Goal: Transaction & Acquisition: Purchase product/service

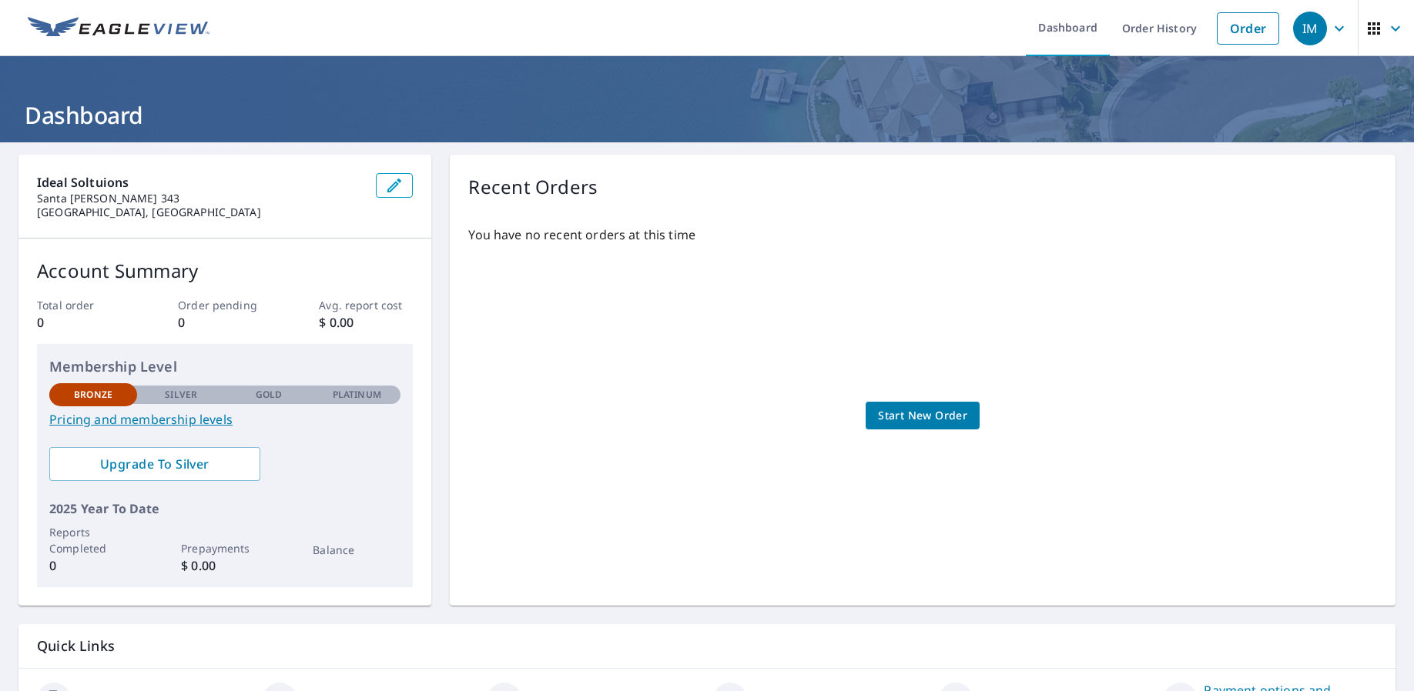
click at [172, 396] on p "Silver" at bounding box center [181, 395] width 32 height 14
click at [1140, 34] on link "Order History" at bounding box center [1158, 28] width 99 height 56
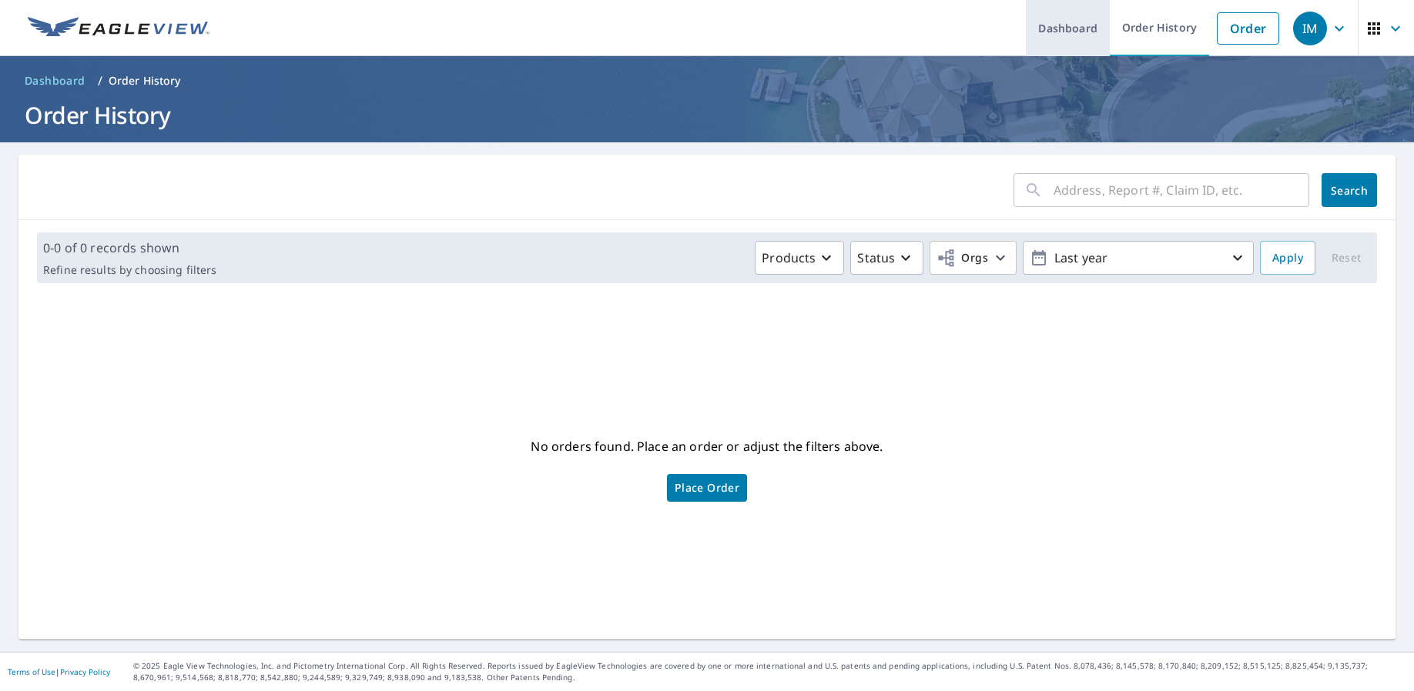
click at [1066, 37] on link "Dashboard" at bounding box center [1068, 28] width 84 height 56
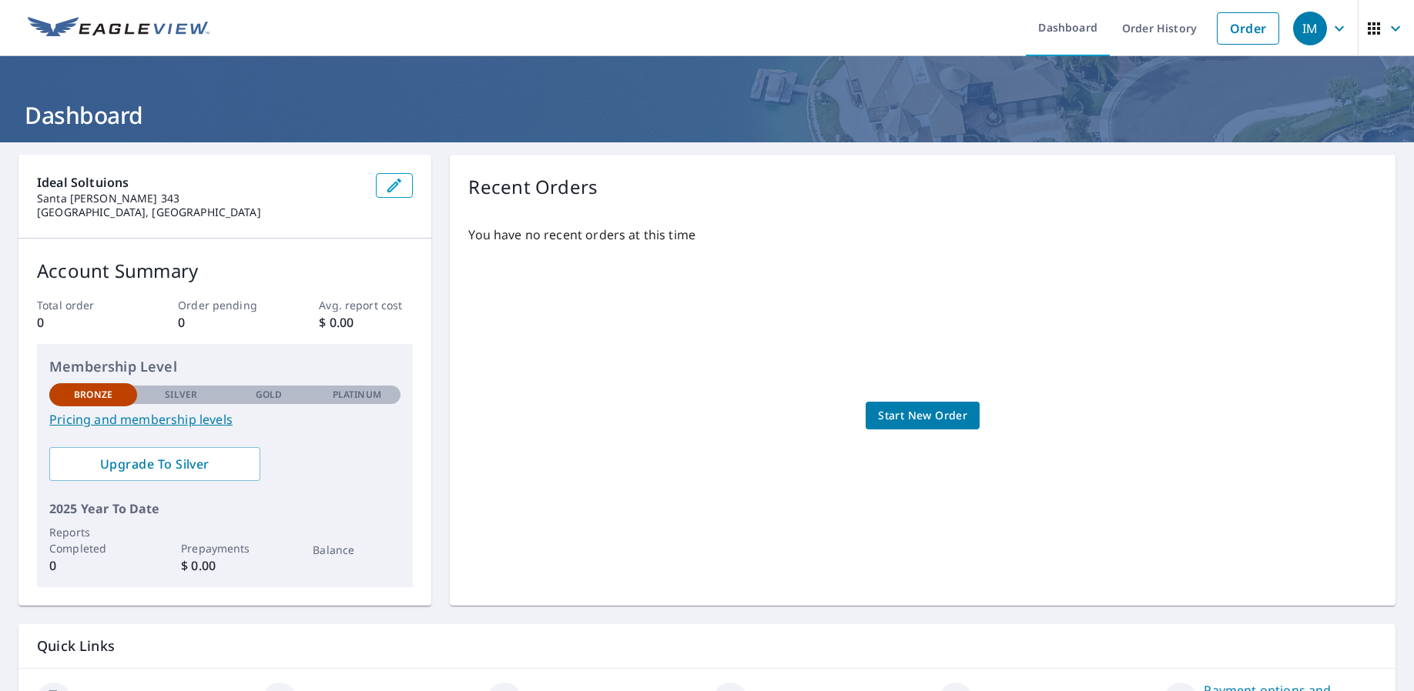
click at [1334, 37] on icon "button" at bounding box center [1339, 28] width 18 height 18
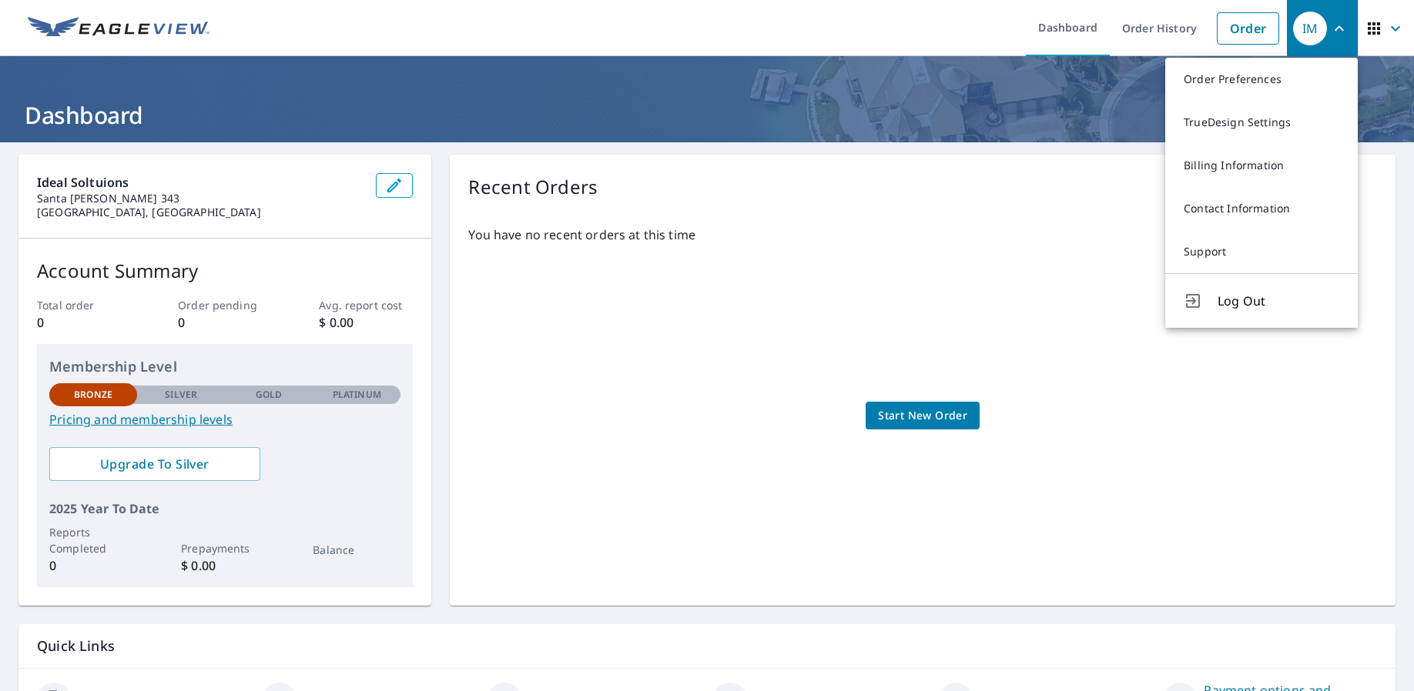
click at [1334, 37] on icon "button" at bounding box center [1339, 28] width 18 height 18
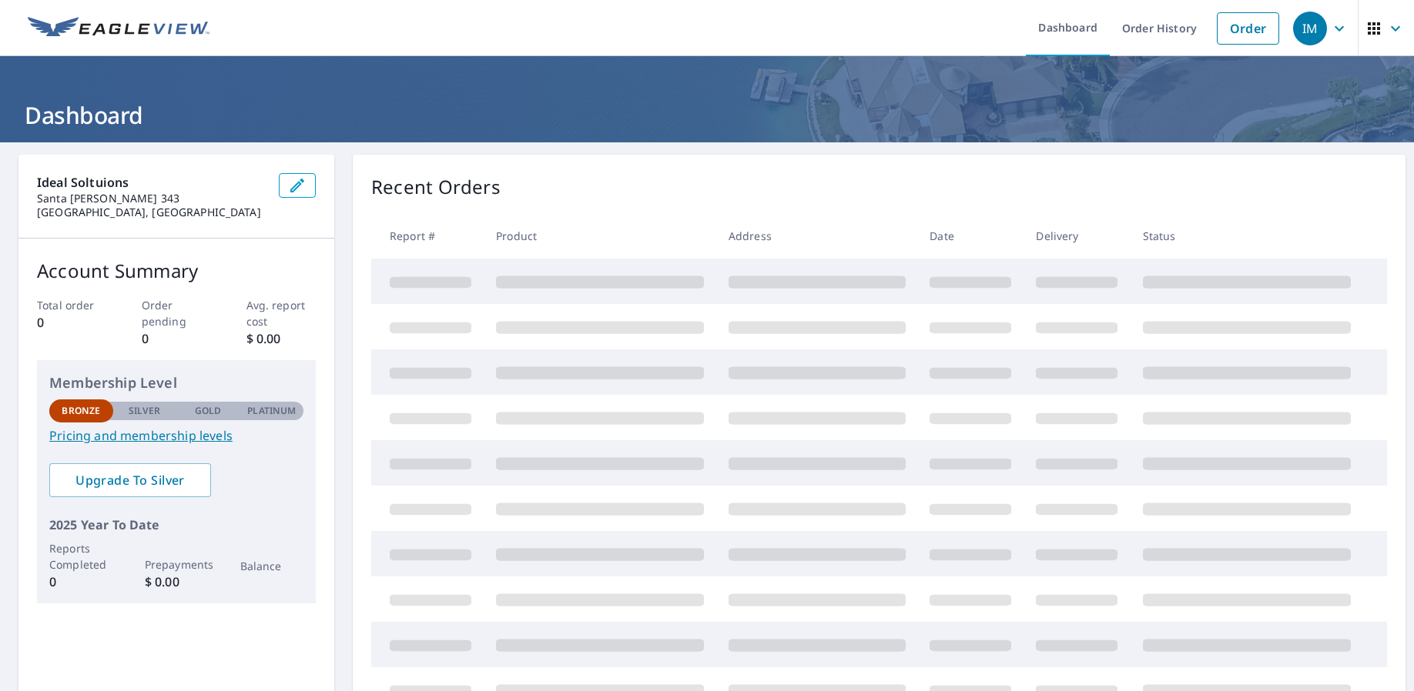
click at [584, 209] on div "Recent Orders Report # Product Address Date Delivery Status" at bounding box center [879, 443] width 1052 height 577
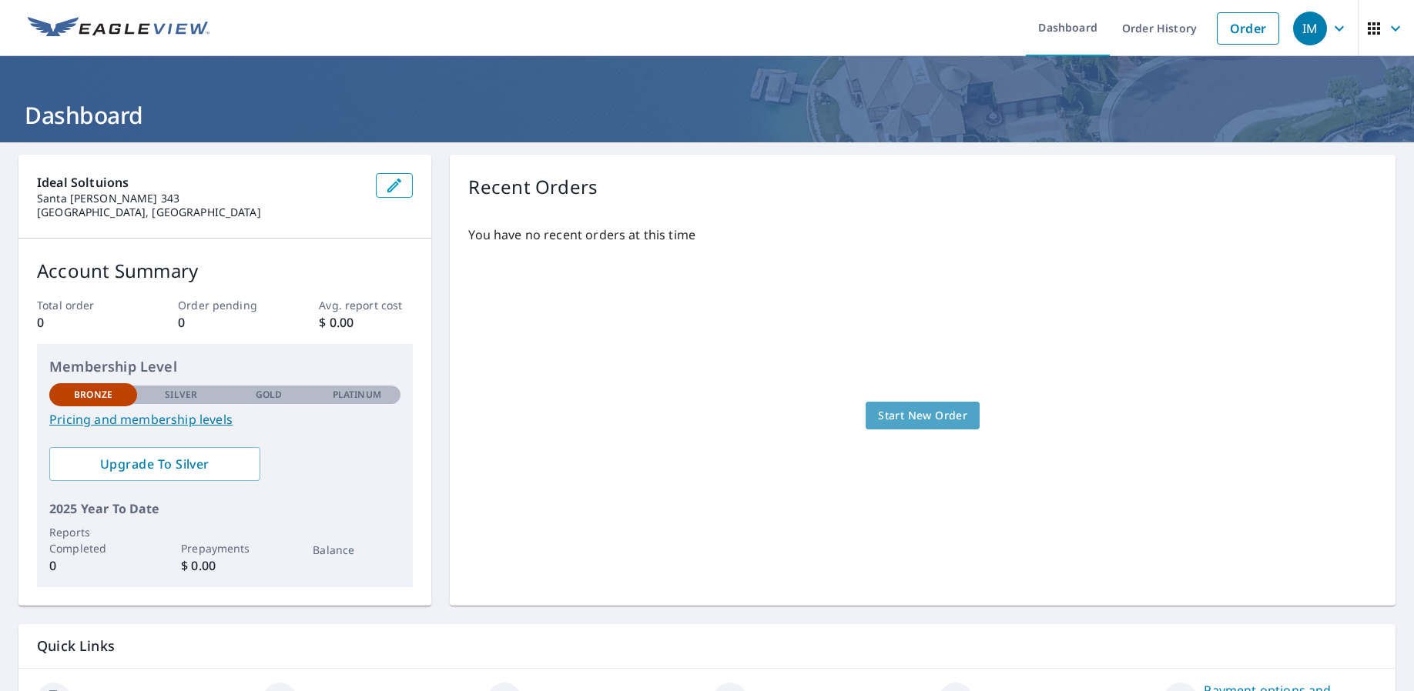
click at [945, 425] on span "Start New Order" at bounding box center [922, 416] width 89 height 19
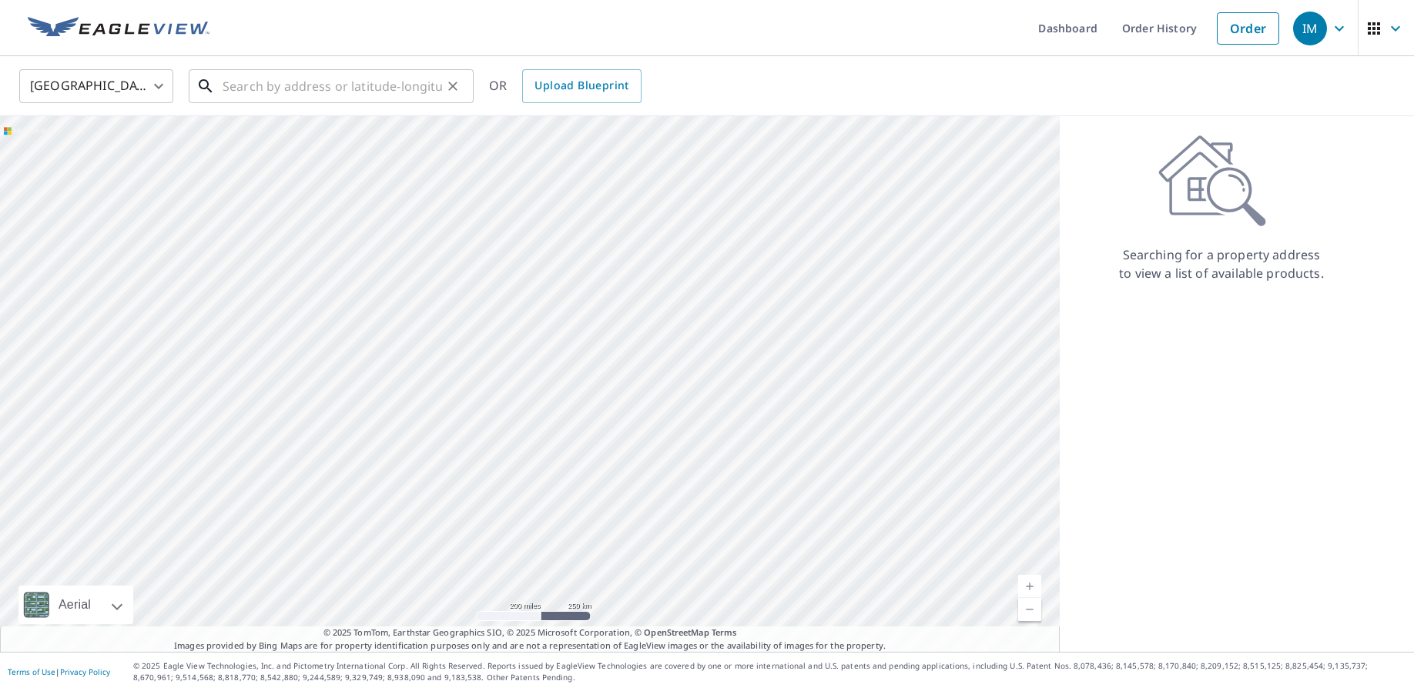
click at [268, 90] on input "text" at bounding box center [332, 86] width 219 height 43
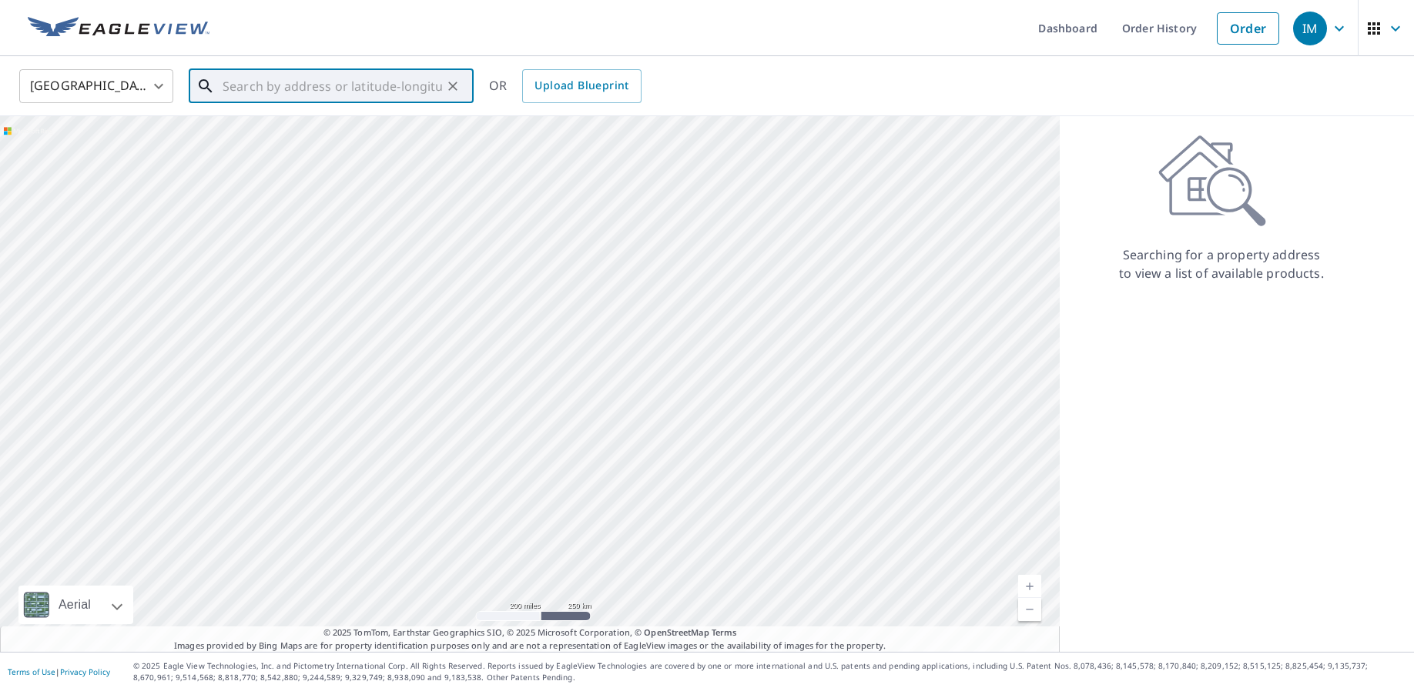
paste input "[STREET_ADDRESS]"
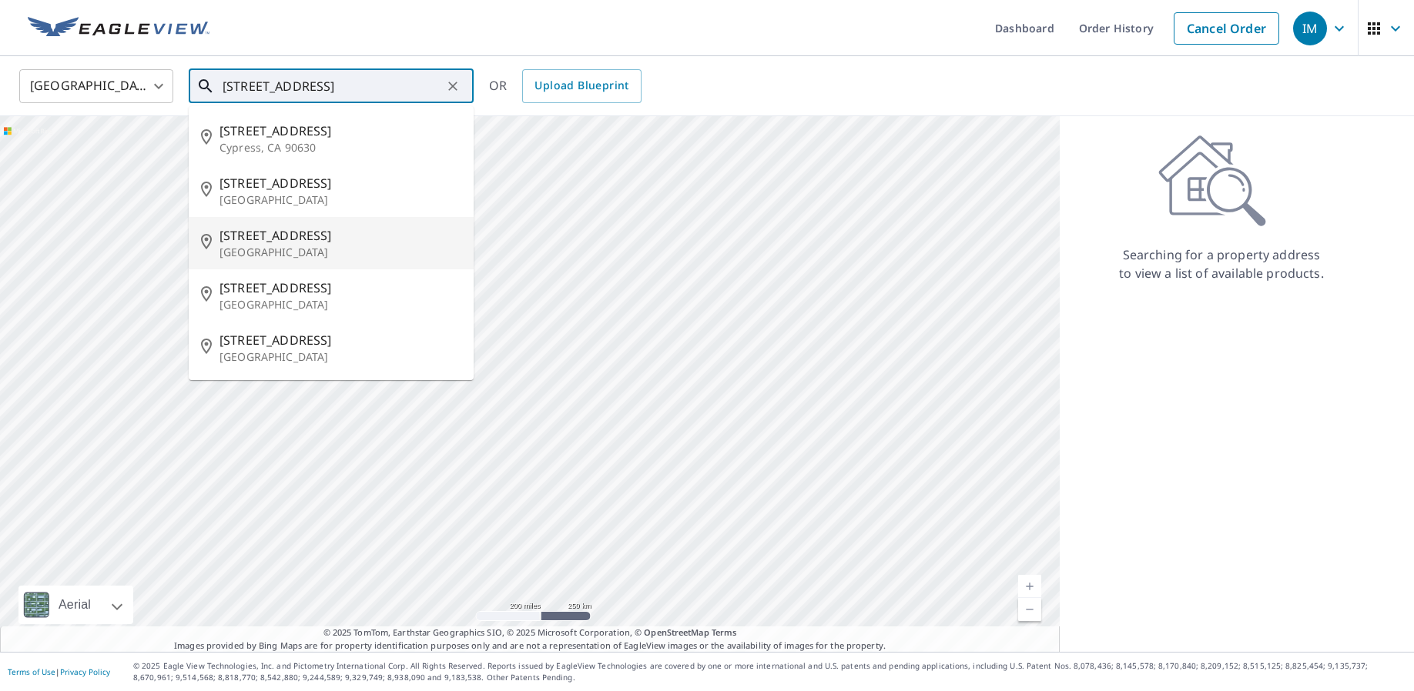
click at [316, 249] on p "[GEOGRAPHIC_DATA]" at bounding box center [340, 252] width 242 height 15
type input "[STREET_ADDRESS]"
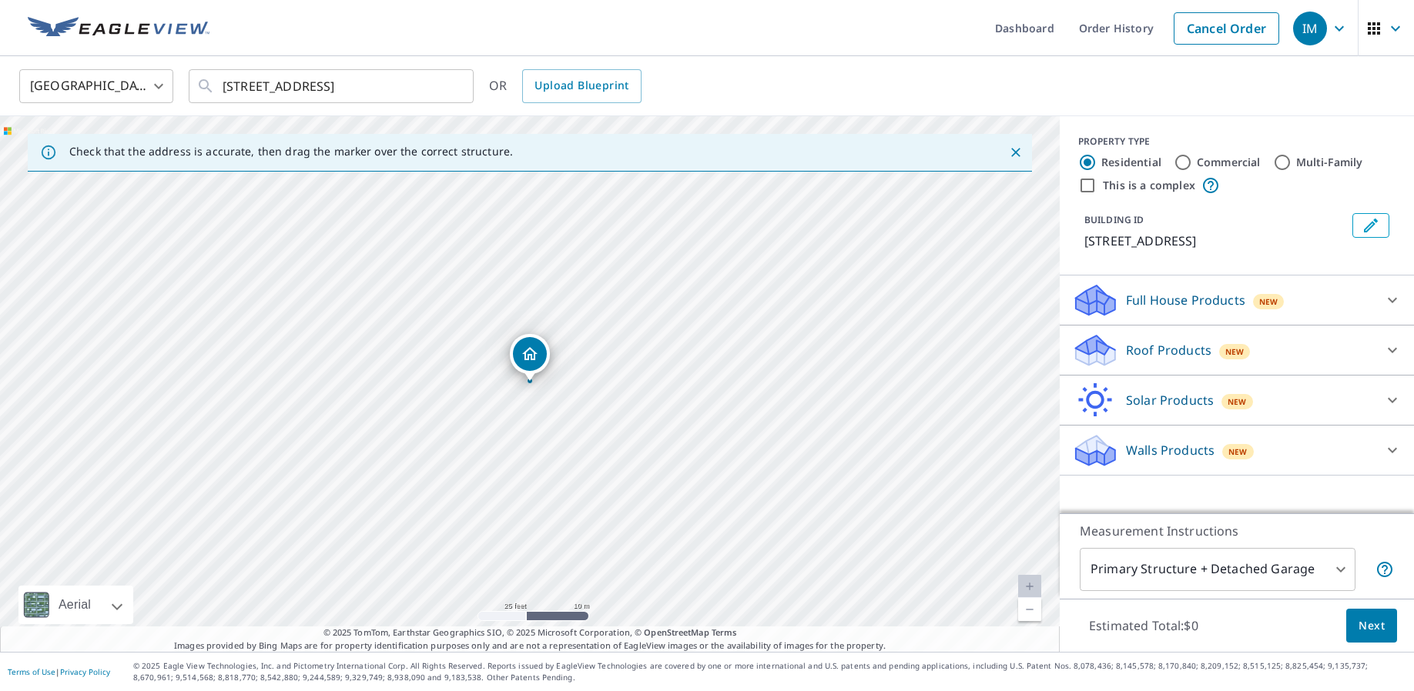
click at [547, 381] on div "[STREET_ADDRESS]" at bounding box center [529, 384] width 1059 height 536
click at [1179, 359] on p "Roof Products" at bounding box center [1168, 350] width 85 height 18
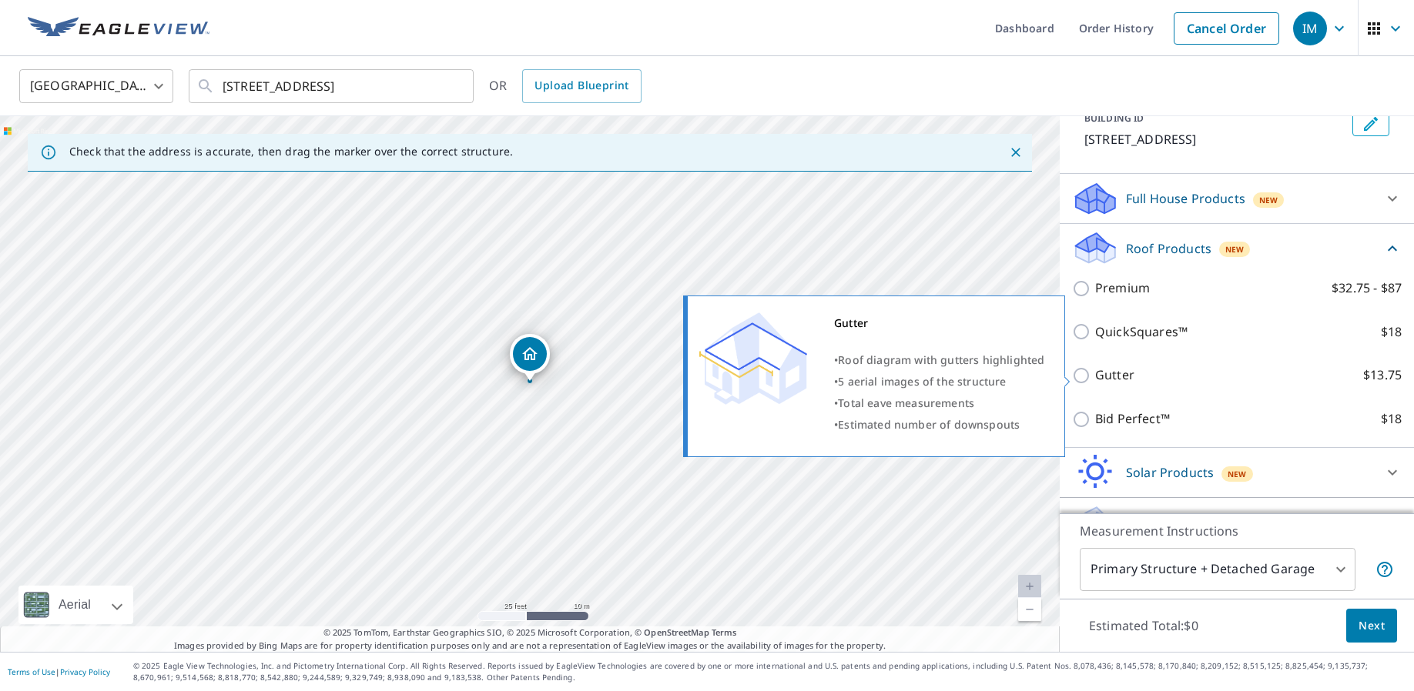
scroll to position [138, 0]
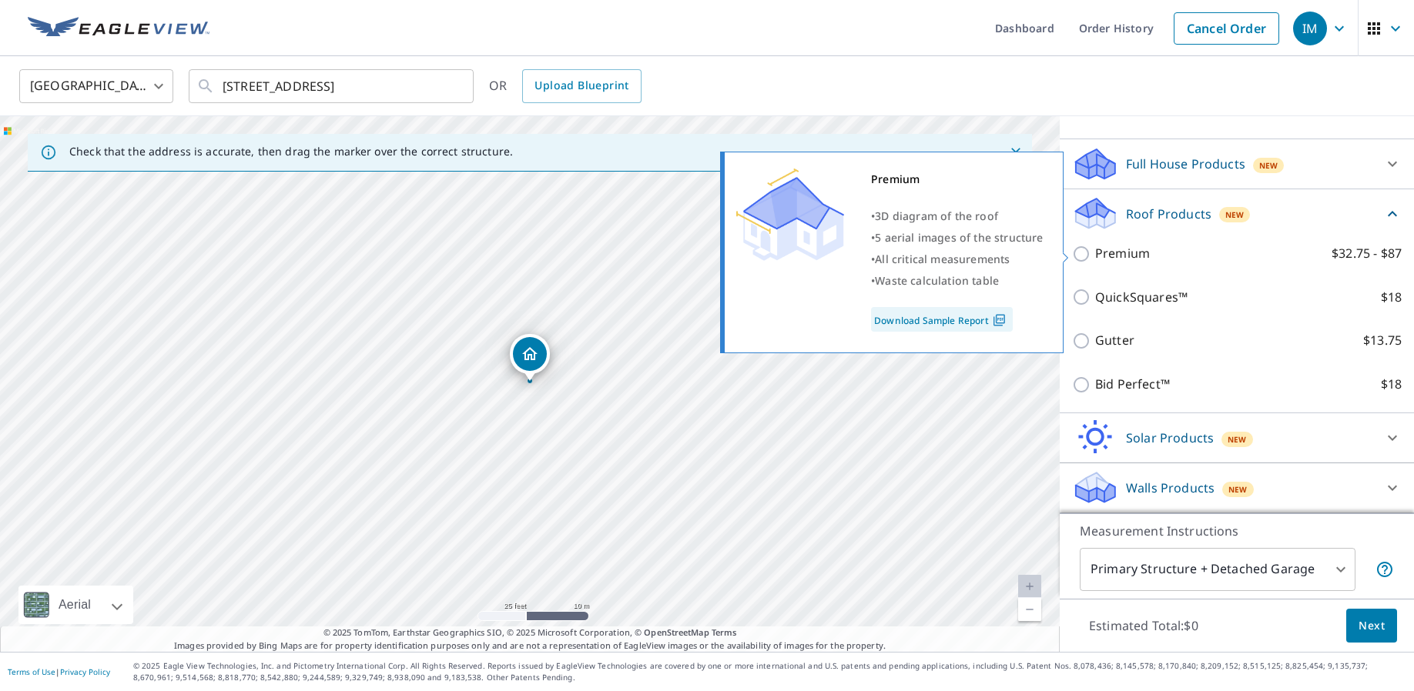
click at [950, 320] on link "Download Sample Report" at bounding box center [942, 319] width 142 height 25
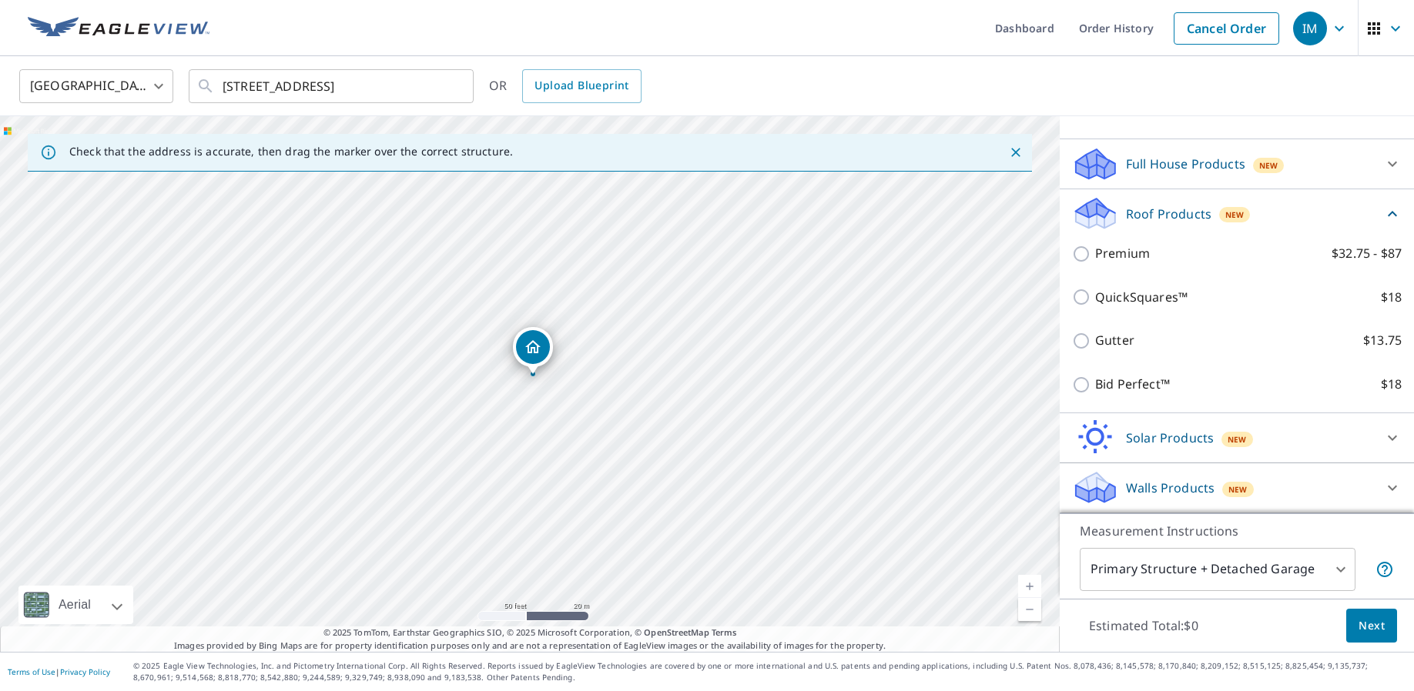
click at [780, 542] on div "[STREET_ADDRESS]" at bounding box center [529, 384] width 1059 height 536
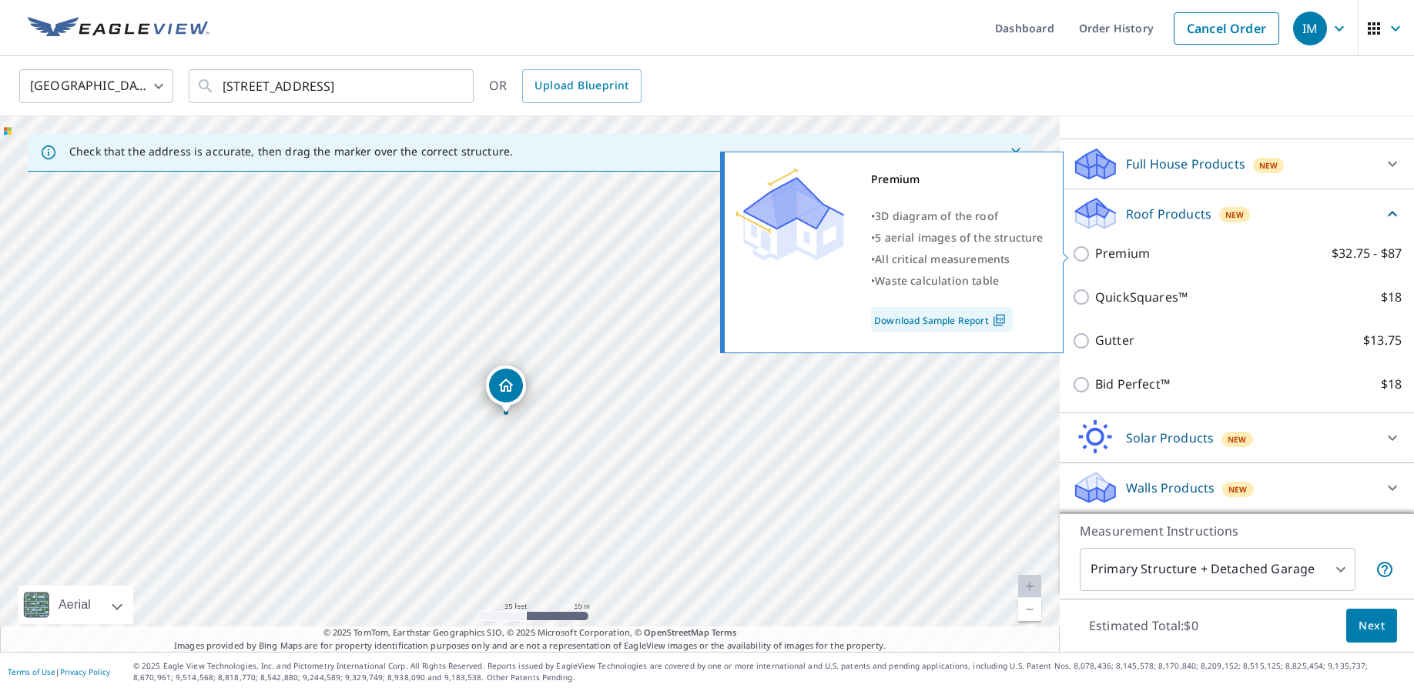
click at [1083, 252] on input "Premium $32.75 - $87" at bounding box center [1083, 254] width 23 height 18
checkbox input "true"
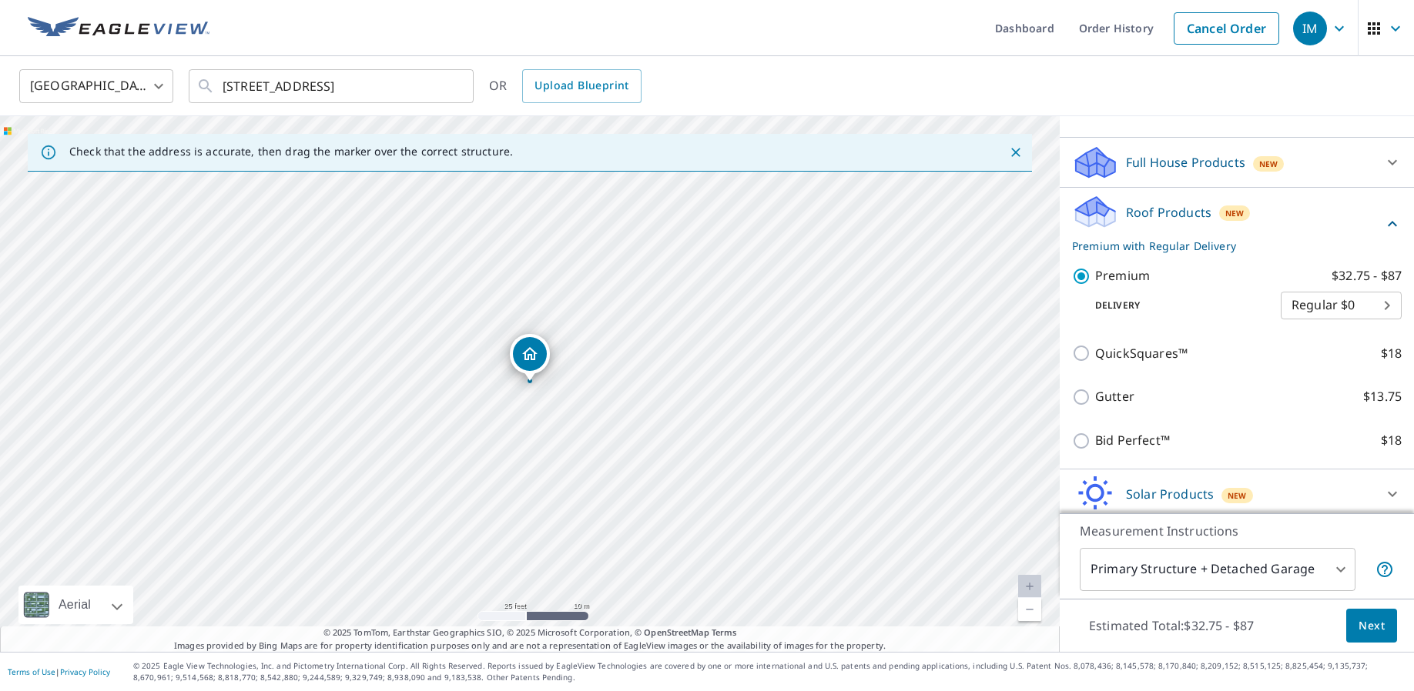
click at [1342, 310] on body "IM IM Dashboard Order History Cancel Order IM [GEOGRAPHIC_DATA] US ​ [STREET_AD…" at bounding box center [707, 345] width 1414 height 691
click at [1307, 311] on li "Regular $0" at bounding box center [1340, 306] width 121 height 28
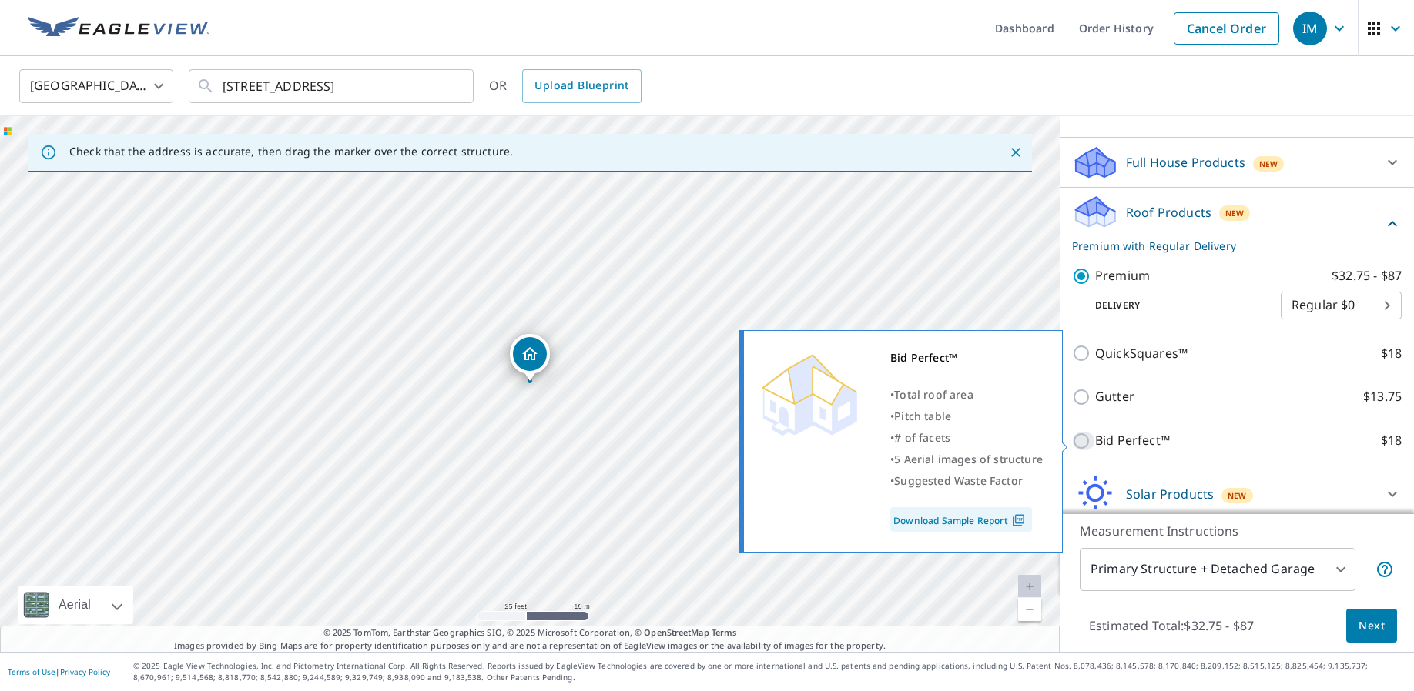
click at [1093, 440] on input "Bid Perfect™ $18" at bounding box center [1083, 441] width 23 height 18
checkbox input "true"
checkbox input "false"
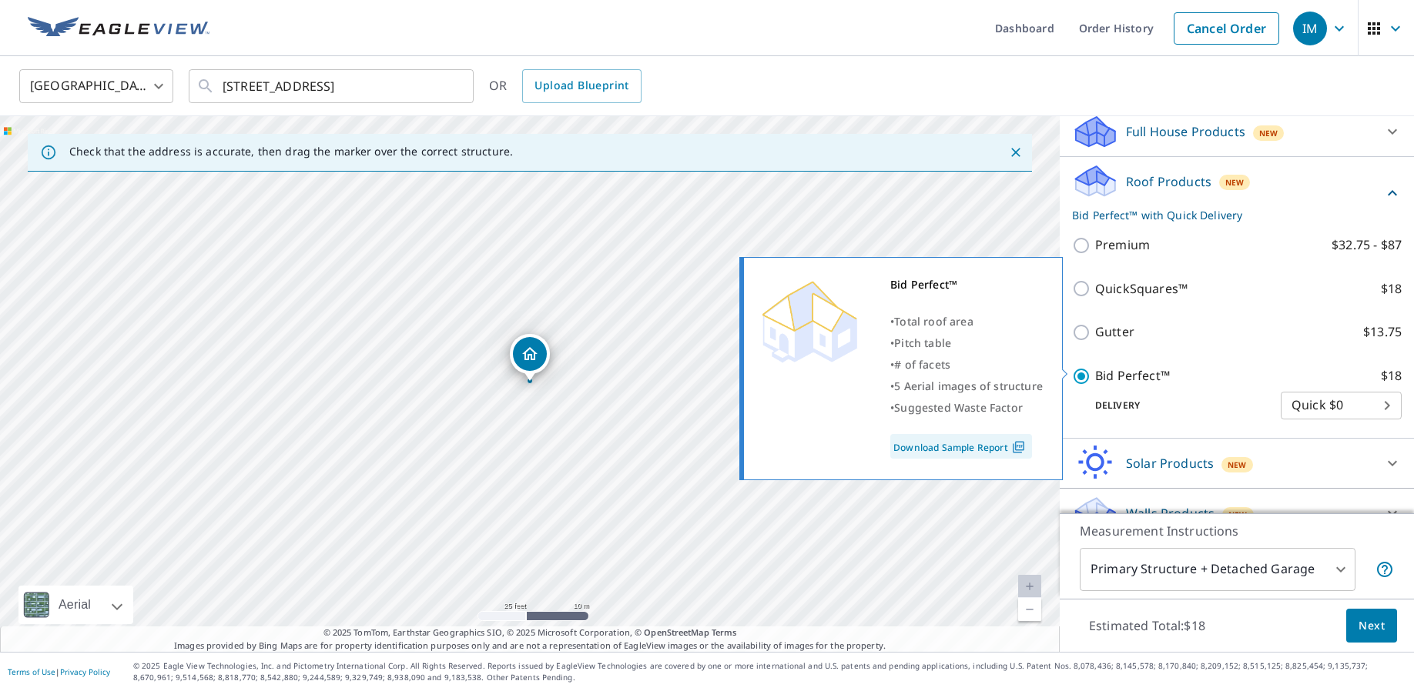
scroll to position [196, 0]
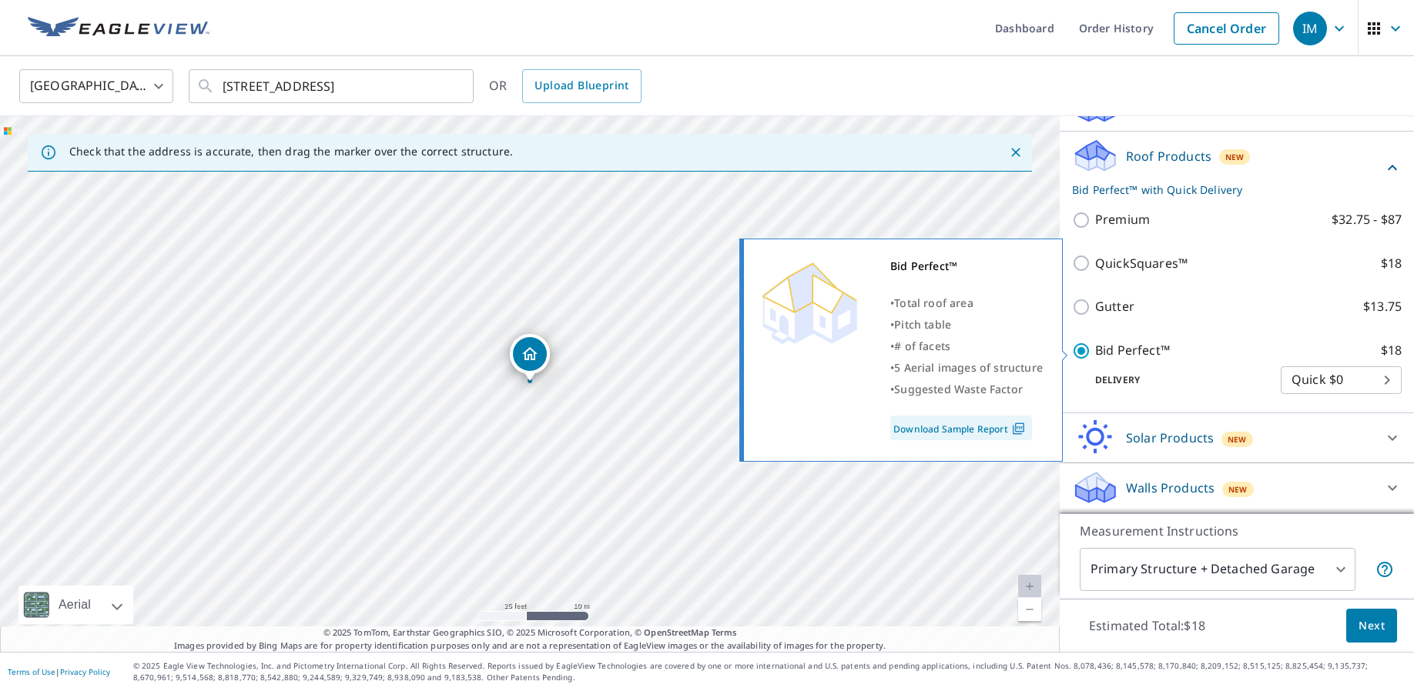
click at [987, 431] on link "Download Sample Report" at bounding box center [961, 428] width 142 height 25
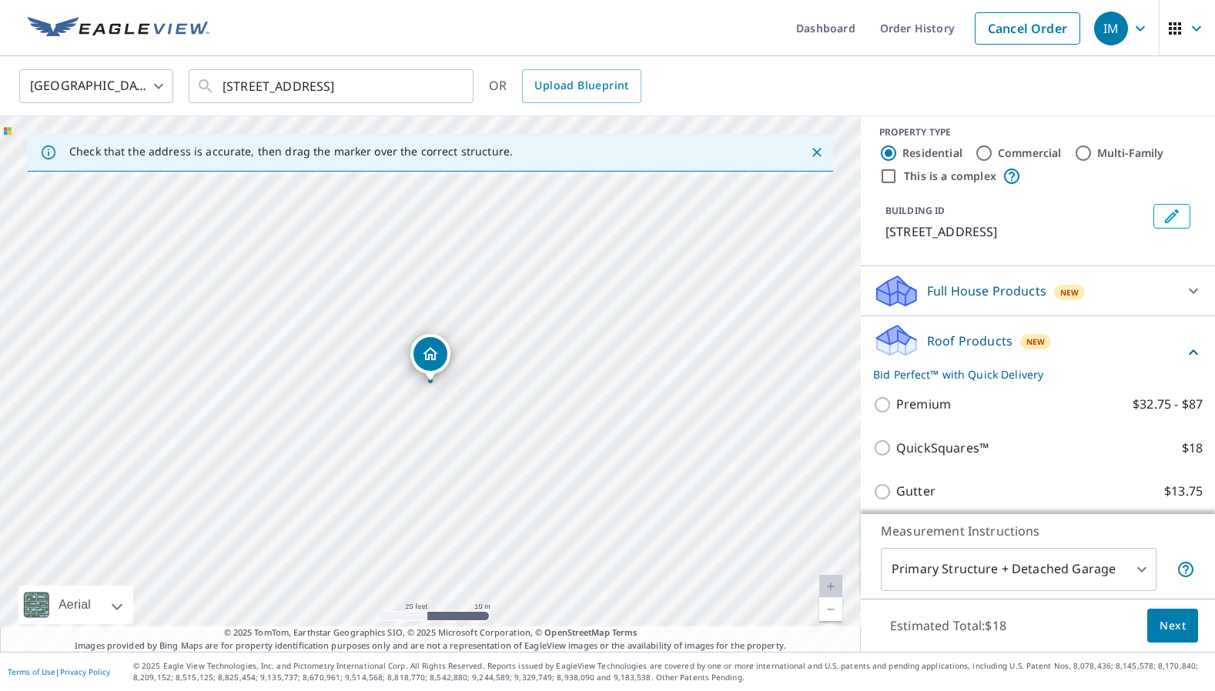
scroll to position [0, 0]
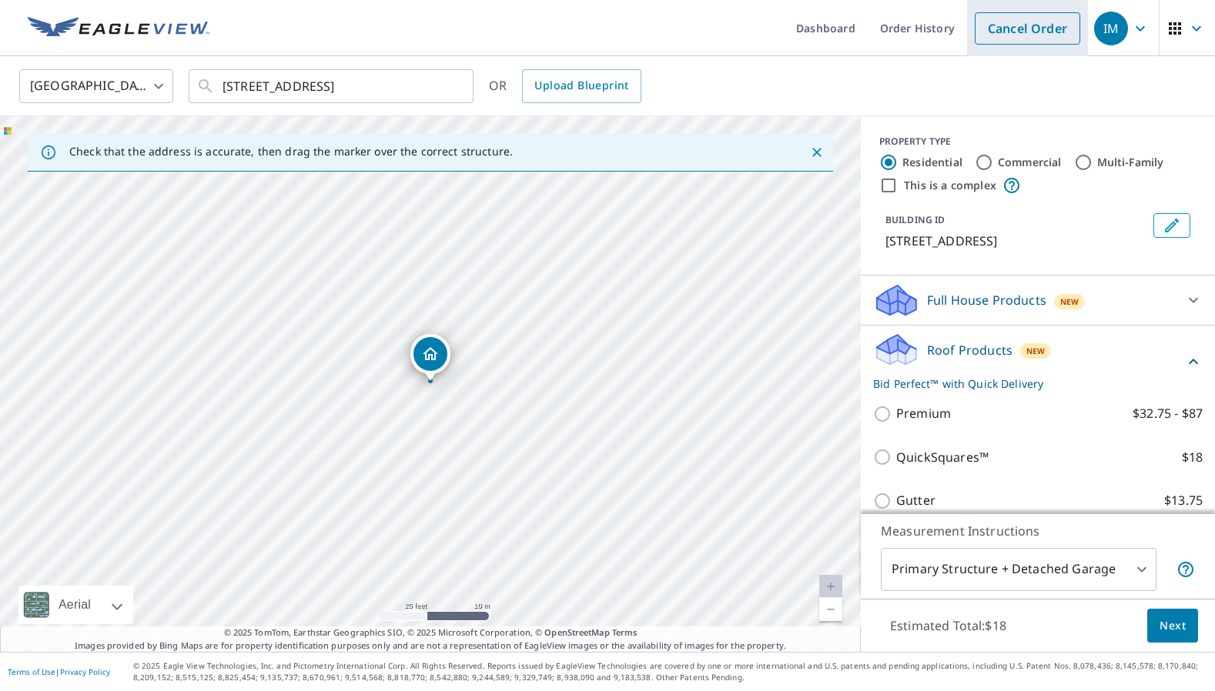
click at [1022, 32] on link "Cancel Order" at bounding box center [1027, 28] width 105 height 32
